Goal: Transaction & Acquisition: Book appointment/travel/reservation

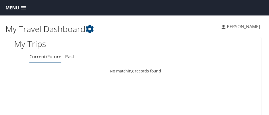
click at [17, 11] on link "Menu" at bounding box center [16, 7] width 26 height 9
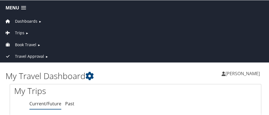
click at [18, 40] on link "Book Travel ►" at bounding box center [135, 43] width 268 height 12
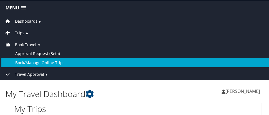
click at [20, 63] on link "Book/Manage Online Trips" at bounding box center [135, 62] width 268 height 9
